Goal: Information Seeking & Learning: Learn about a topic

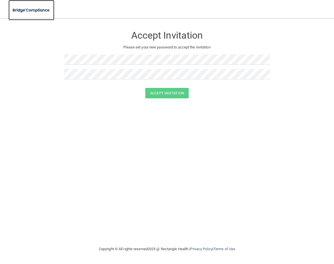
click at [35, 9] on img at bounding box center [31, 11] width 46 height 12
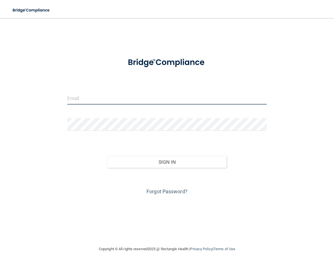
click at [146, 102] on input "email" at bounding box center [167, 98] width 200 height 13
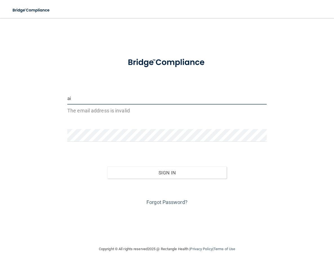
type input "[EMAIL_ADDRESS][DOMAIN_NAME]"
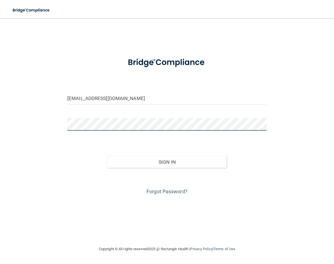
click at [107, 156] on button "Sign In" at bounding box center [167, 162] width 120 height 12
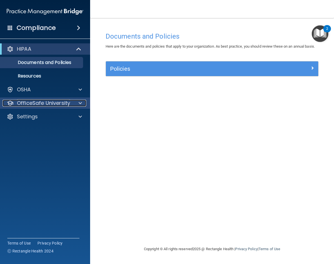
click at [79, 101] on span at bounding box center [80, 103] width 3 height 7
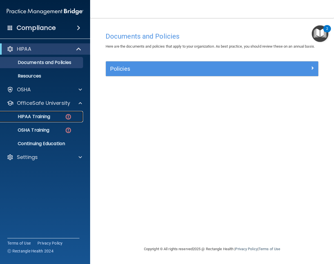
click at [74, 114] on div "HIPAA Training" at bounding box center [42, 117] width 77 height 6
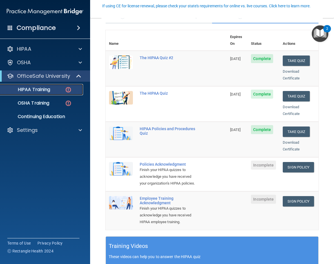
scroll to position [56, 0]
